Goal: Download file/media

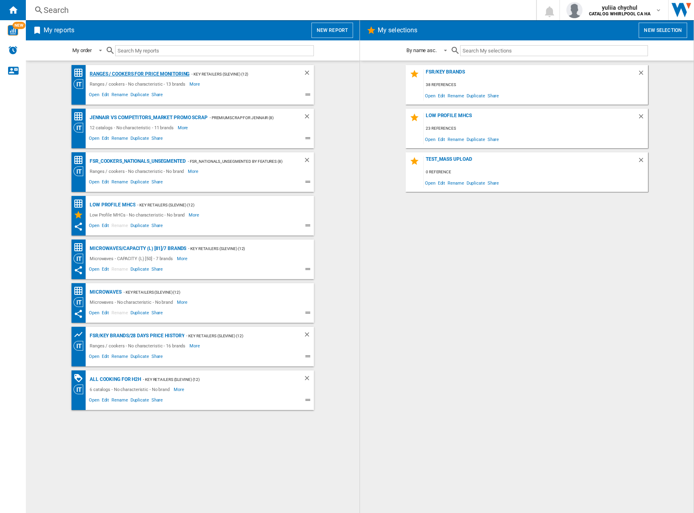
click at [124, 75] on div "Ranges / cookers for price monitoring" at bounding box center [139, 74] width 102 height 10
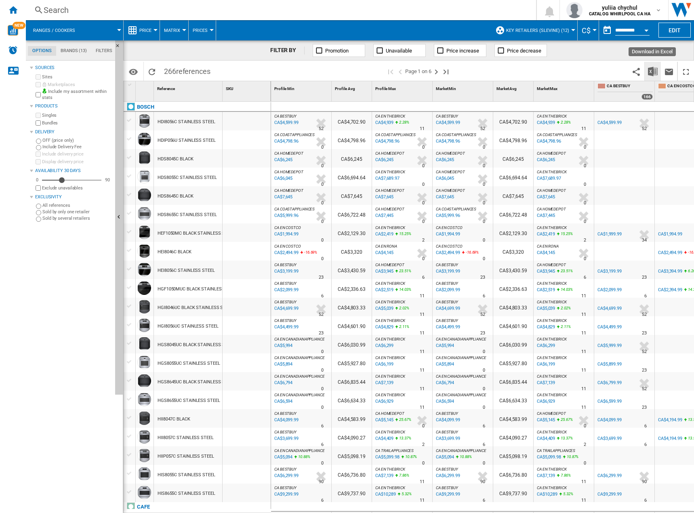
click at [650, 70] on img "Download in Excel" at bounding box center [653, 72] width 10 height 10
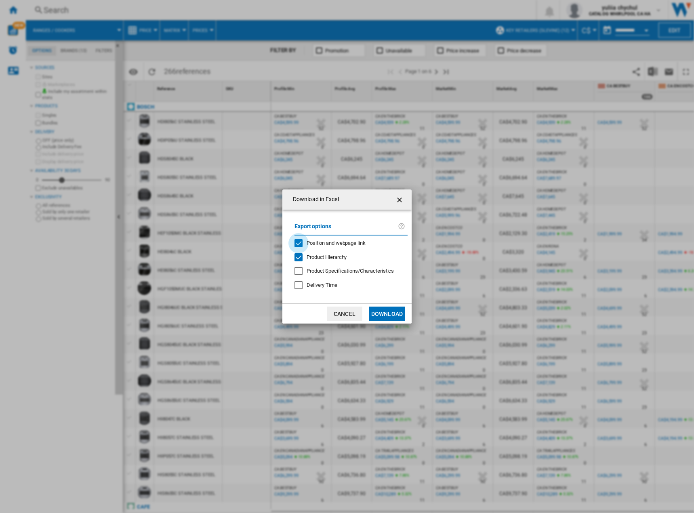
click at [297, 244] on div "Position and webpage link" at bounding box center [299, 243] width 8 height 8
click at [388, 313] on button "Download" at bounding box center [387, 314] width 36 height 15
